Goal: Check status: Check status

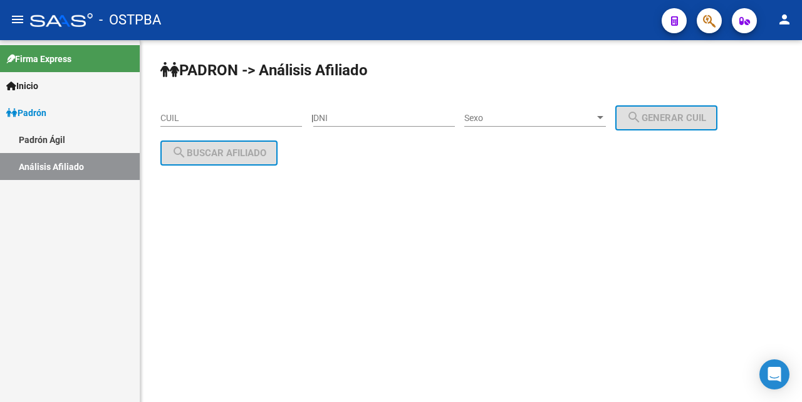
click at [335, 117] on input "DNI" at bounding box center [384, 118] width 142 height 11
type input "35406282"
click at [606, 121] on div at bounding box center [600, 118] width 11 height 10
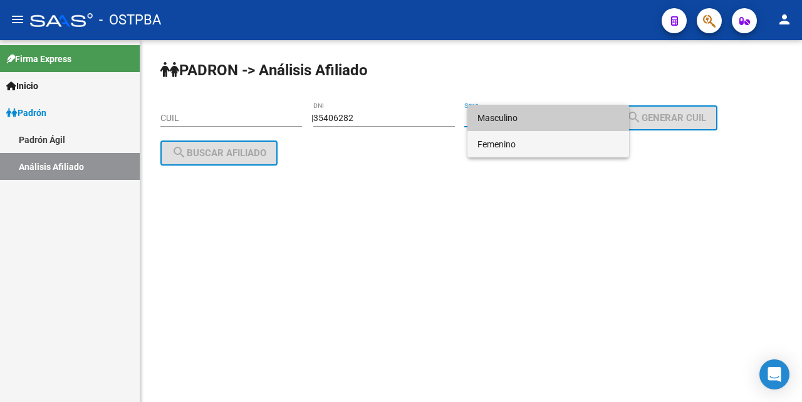
click at [553, 148] on span "Femenino" at bounding box center [548, 144] width 142 height 26
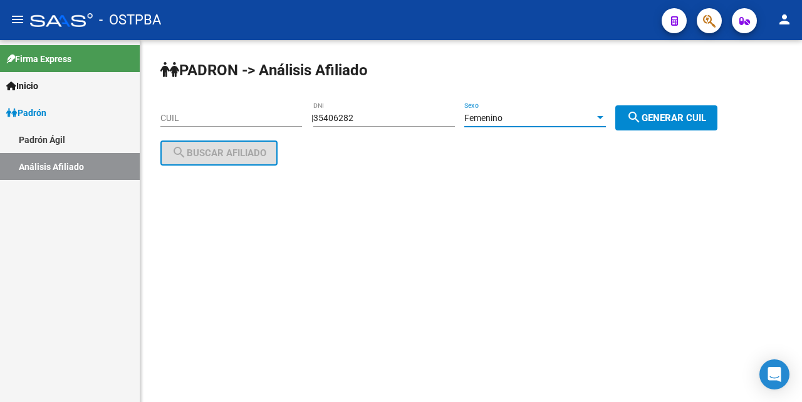
click at [662, 113] on span "search Generar CUIL" at bounding box center [666, 117] width 80 height 11
type input "27-35406282-3"
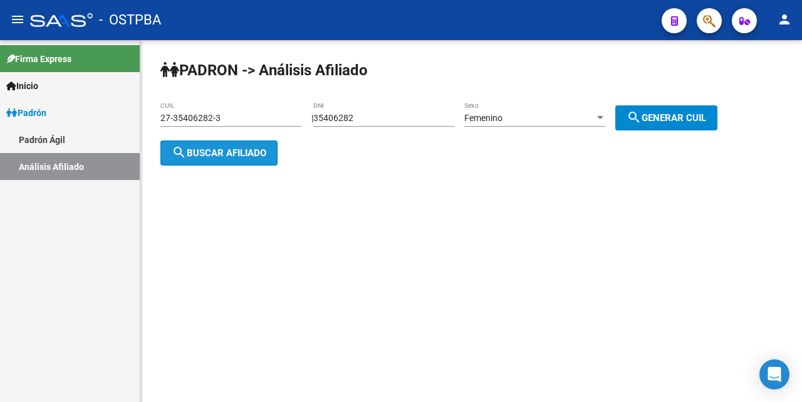
click at [259, 157] on span "search Buscar afiliado" at bounding box center [219, 152] width 95 height 11
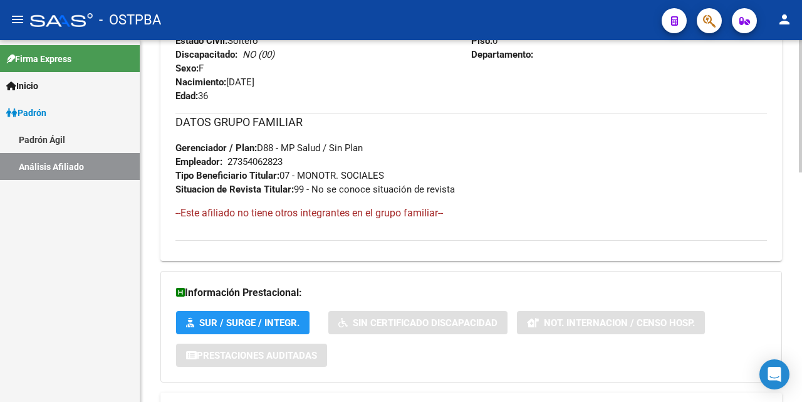
scroll to position [628, 0]
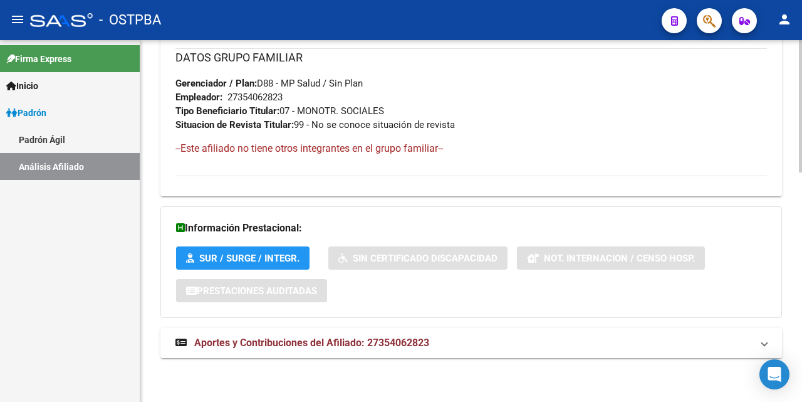
click at [326, 337] on span "Aportes y Contribuciones del Afiliado: 27354062823" at bounding box center [311, 342] width 235 height 12
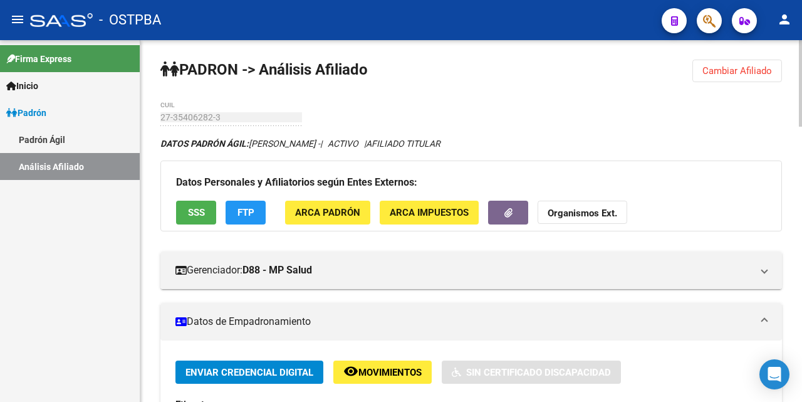
scroll to position [0, 0]
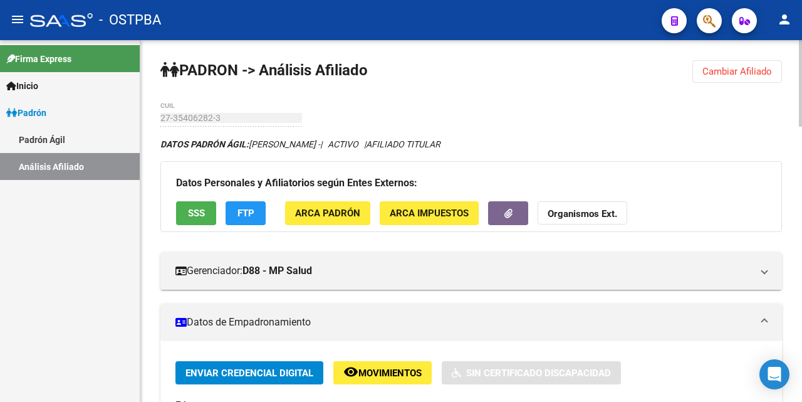
click at [332, 216] on span "ARCA Padrón" at bounding box center [327, 213] width 65 height 11
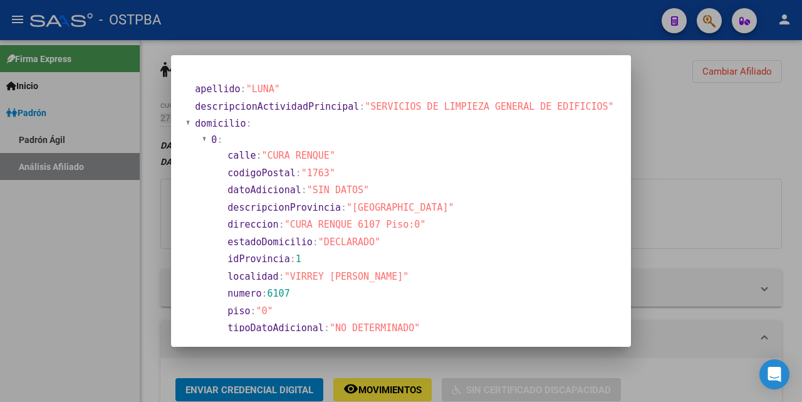
click at [546, 47] on div at bounding box center [401, 201] width 802 height 402
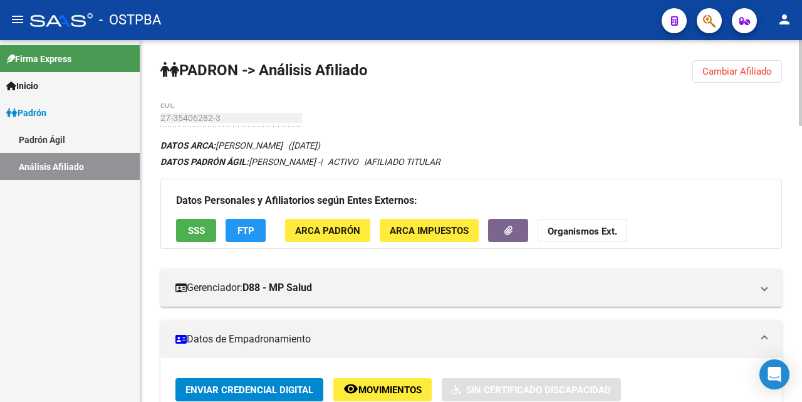
click at [747, 73] on span "Cambiar Afiliado" at bounding box center [737, 71] width 70 height 11
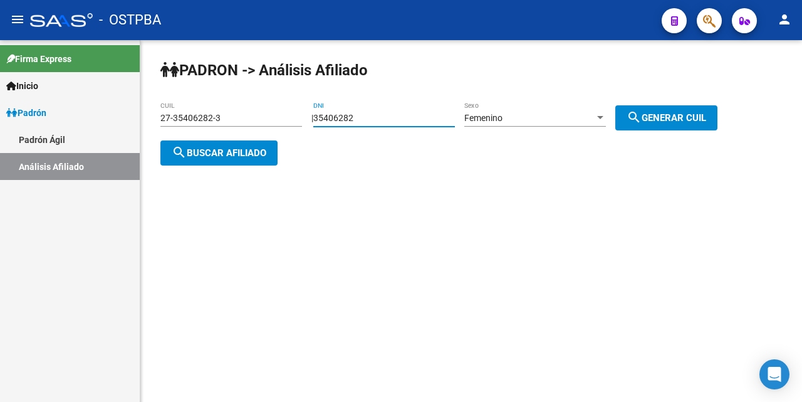
click at [412, 113] on input "35406282" at bounding box center [384, 118] width 142 height 11
type input "3"
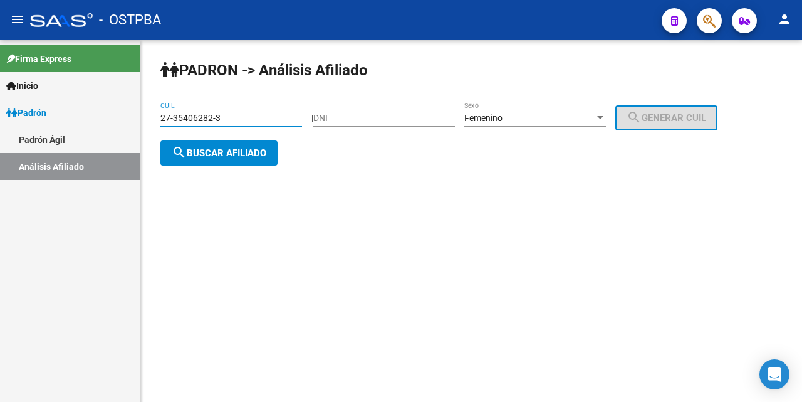
click at [288, 116] on input "27-35406282-3" at bounding box center [231, 118] width 142 height 11
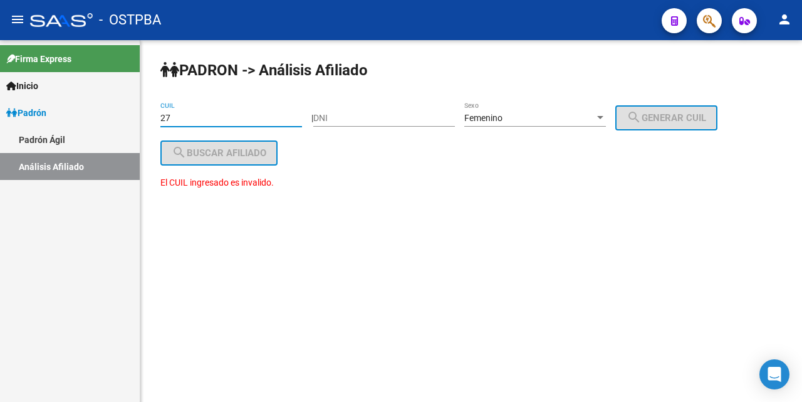
type input "2"
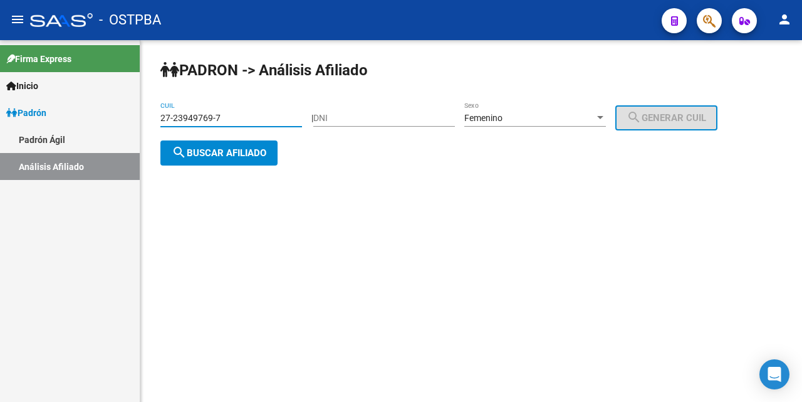
type input "27-23949769-7"
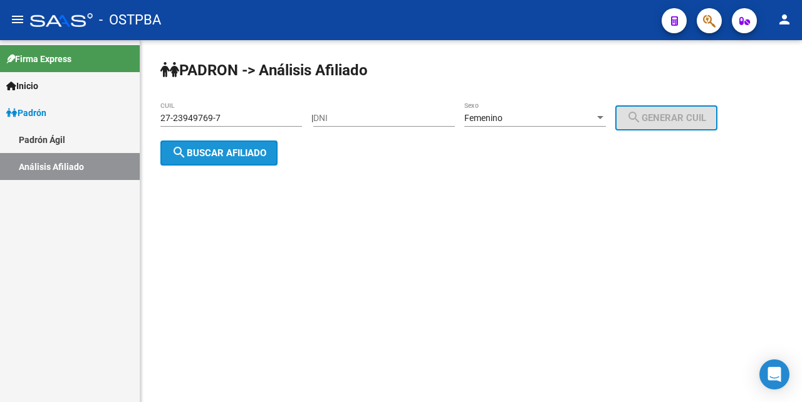
click at [202, 147] on span "search Buscar afiliado" at bounding box center [219, 152] width 95 height 11
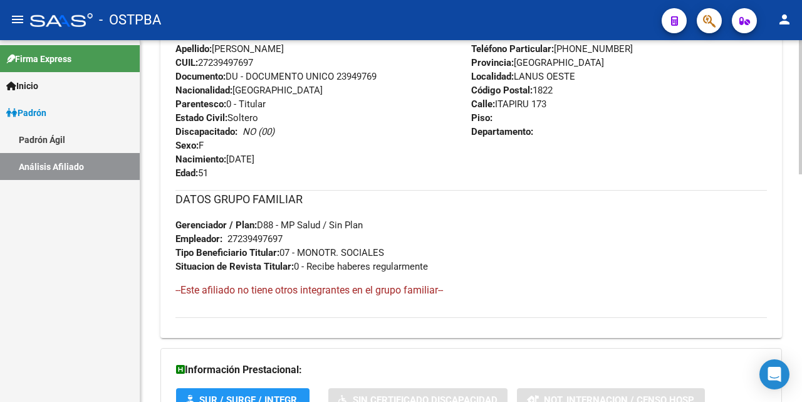
scroll to position [615, 0]
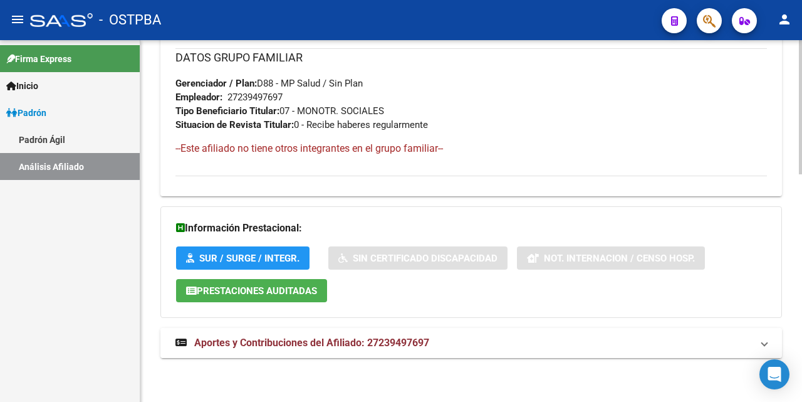
click at [262, 344] on span "Aportes y Contribuciones del Afiliado: 27239497697" at bounding box center [311, 342] width 235 height 12
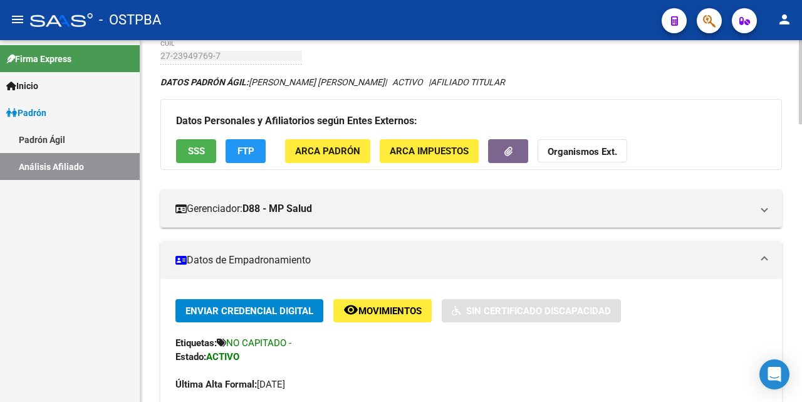
scroll to position [51, 0]
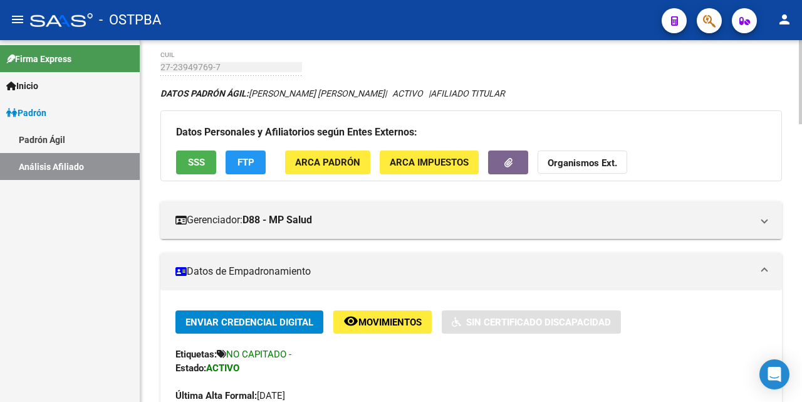
click at [207, 161] on button "SSS" at bounding box center [196, 161] width 40 height 23
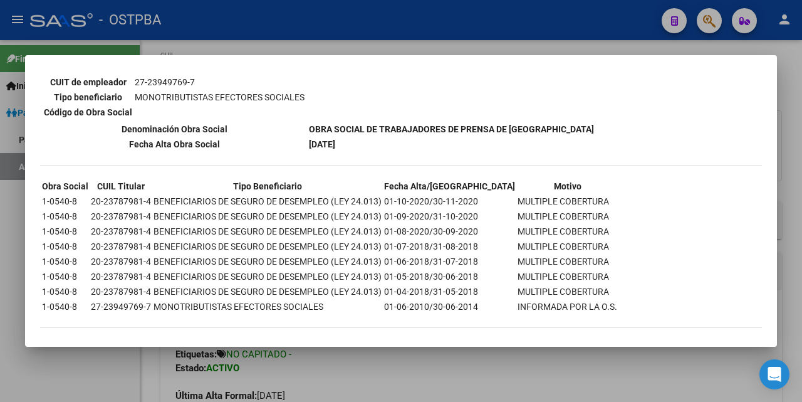
scroll to position [244, 0]
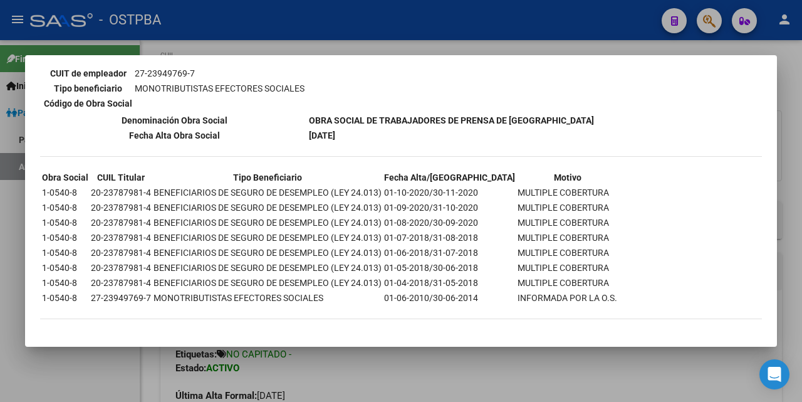
click at [480, 46] on div at bounding box center [401, 201] width 802 height 402
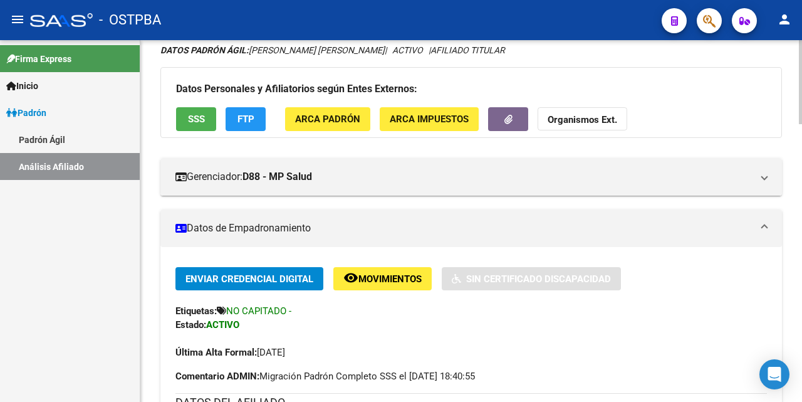
scroll to position [63, 0]
